Goal: Find specific page/section: Find specific page/section

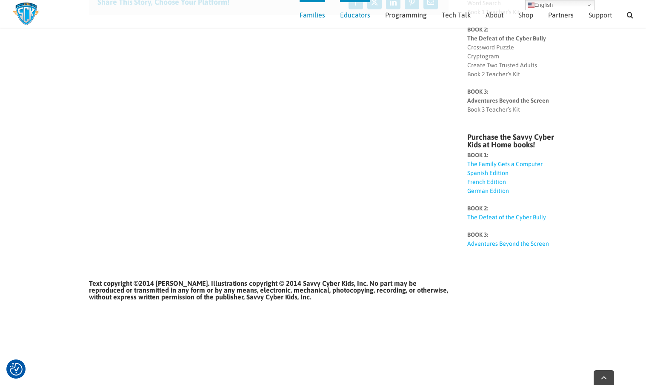
scroll to position [258, 0]
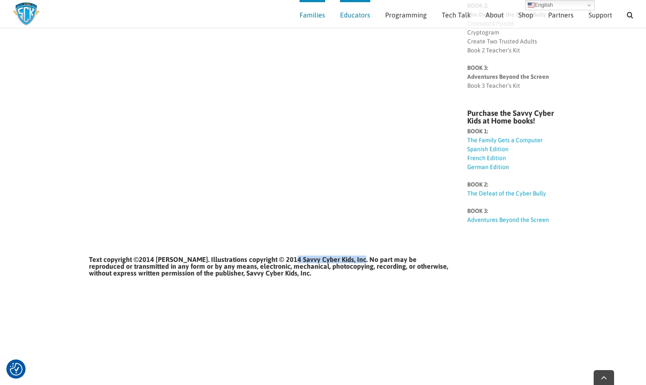
drag, startPoint x: 285, startPoint y: 249, endPoint x: 349, endPoint y: 249, distance: 63.4
click at [349, 255] on strong "Text copyright ©2014 Ben Halpert. Illustrations copyright © 2014 Savvy Cyber Ki…" at bounding box center [268, 265] width 359 height 21
copy strong "Savvy Cyber Kids, Inc."
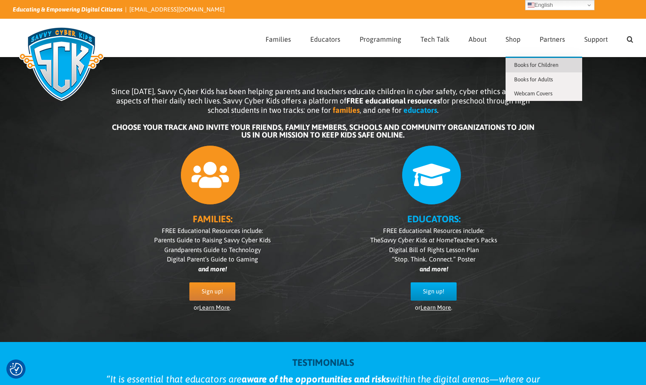
click at [520, 63] on span "Books for Children" at bounding box center [536, 65] width 44 height 6
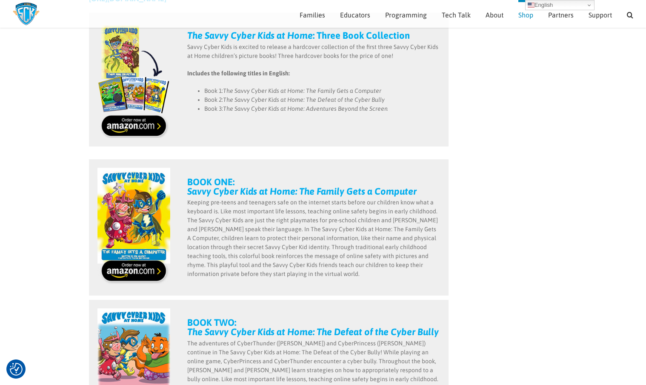
scroll to position [197, 0]
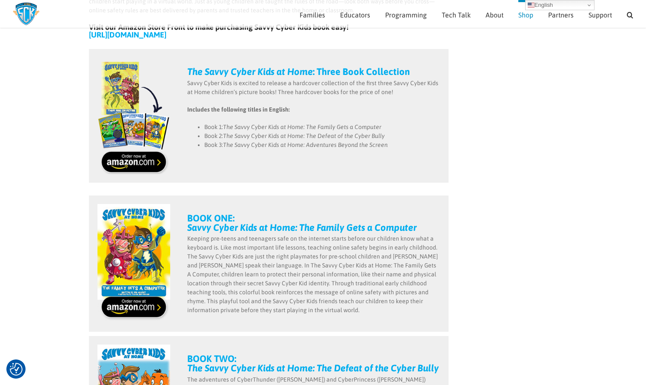
click at [119, 162] on img "books-3-book-collection" at bounding box center [133, 115] width 73 height 117
